Goal: Find specific page/section: Find specific page/section

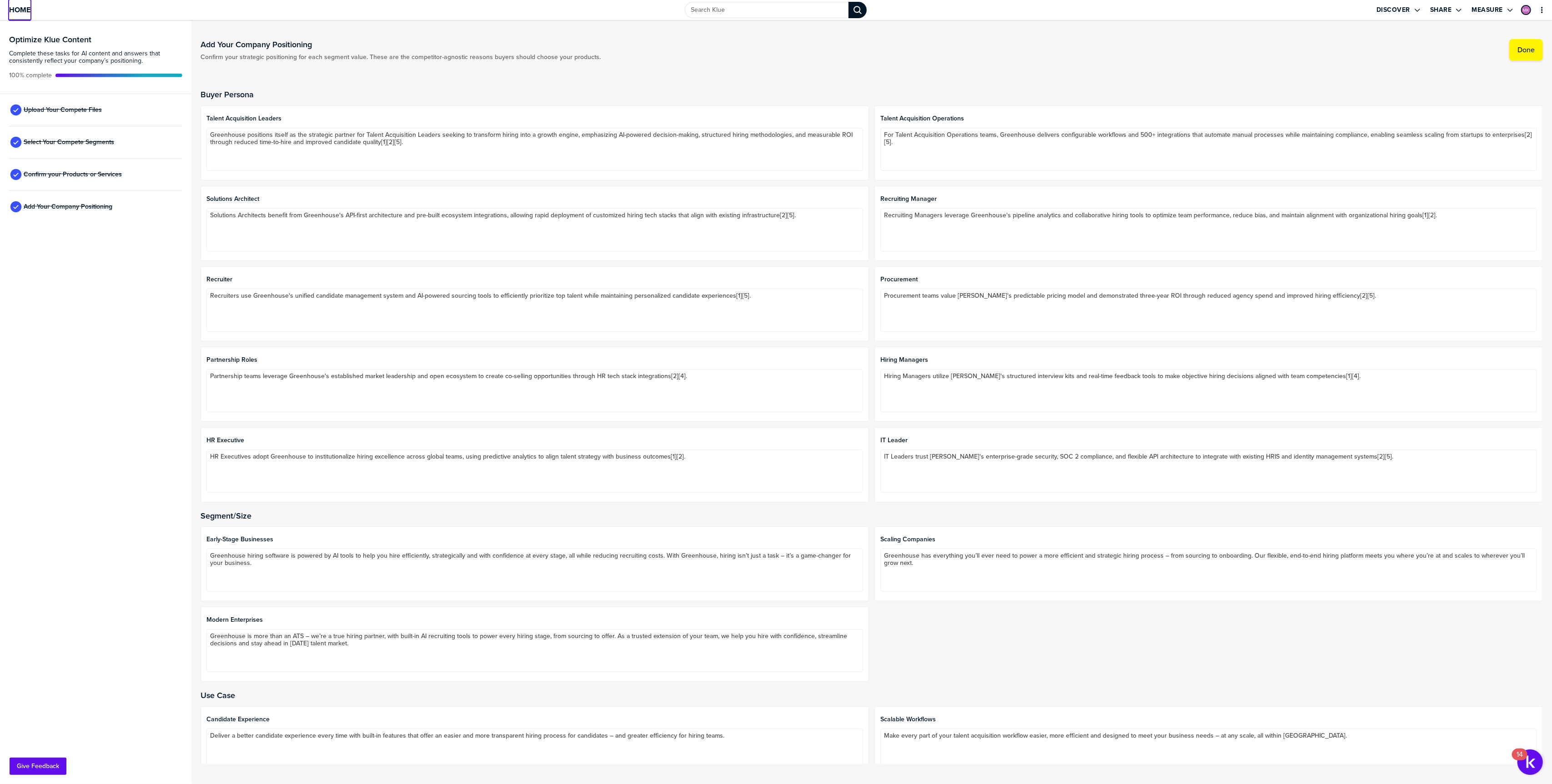
click at [24, 13] on span "Home" at bounding box center [19, 10] width 21 height 8
click at [27, 110] on span "Upload Your Compete Files" at bounding box center [63, 110] width 78 height 7
